Goal: Information Seeking & Learning: Learn about a topic

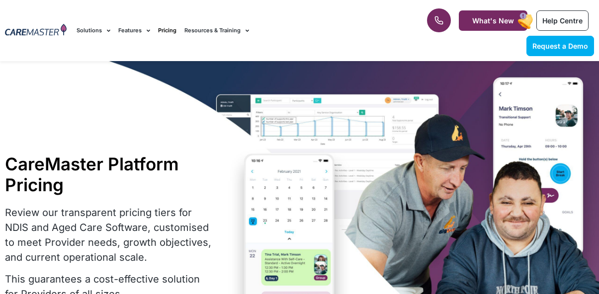
click at [284, 156] on div "CareMaster Platform Pricing Review our transparent pricing tiers for NDIS and A…" at bounding box center [299, 252] width 599 height 382
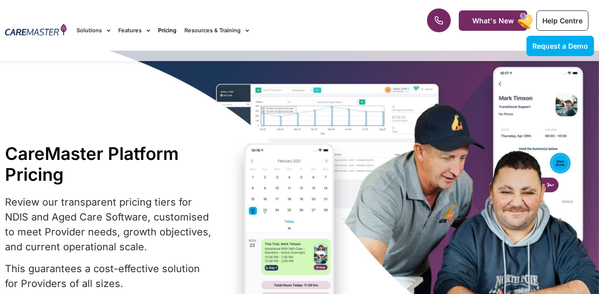
scroll to position [10, 0]
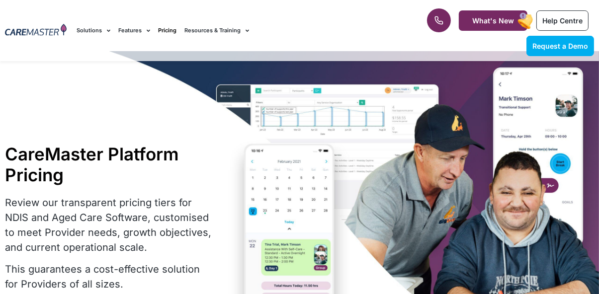
click at [387, 119] on div "CareMaster Platform Pricing Review our transparent pricing tiers for NDIS and A…" at bounding box center [299, 242] width 599 height 382
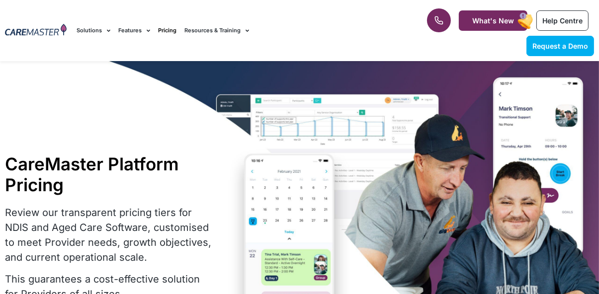
click at [461, 195] on div "CareMaster Platform Pricing Review our transparent pricing tiers for NDIS and A…" at bounding box center [299, 252] width 599 height 382
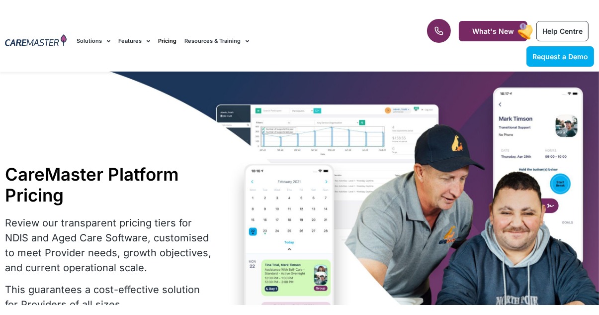
scroll to position [1, 0]
